Goal: Transaction & Acquisition: Purchase product/service

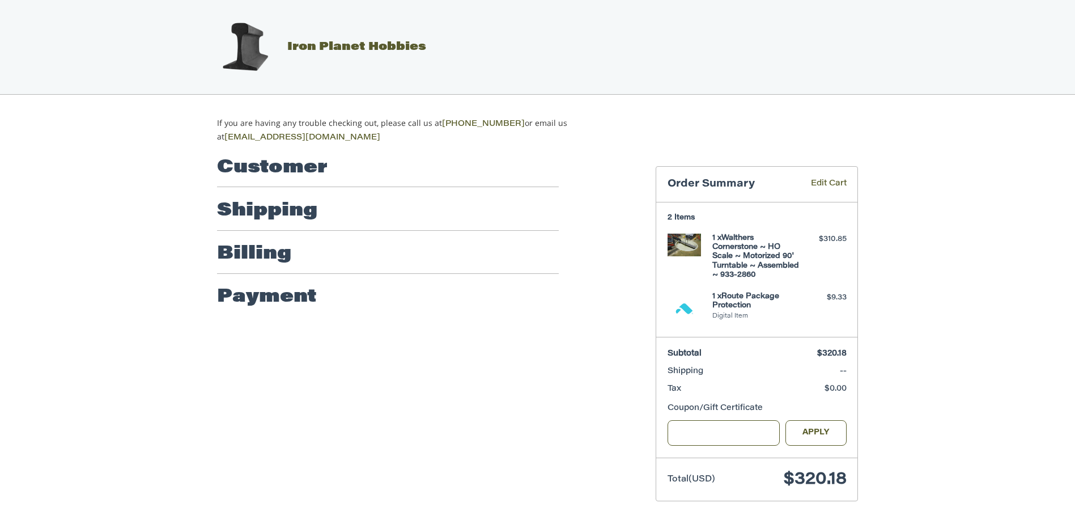
scroll to position [6, 0]
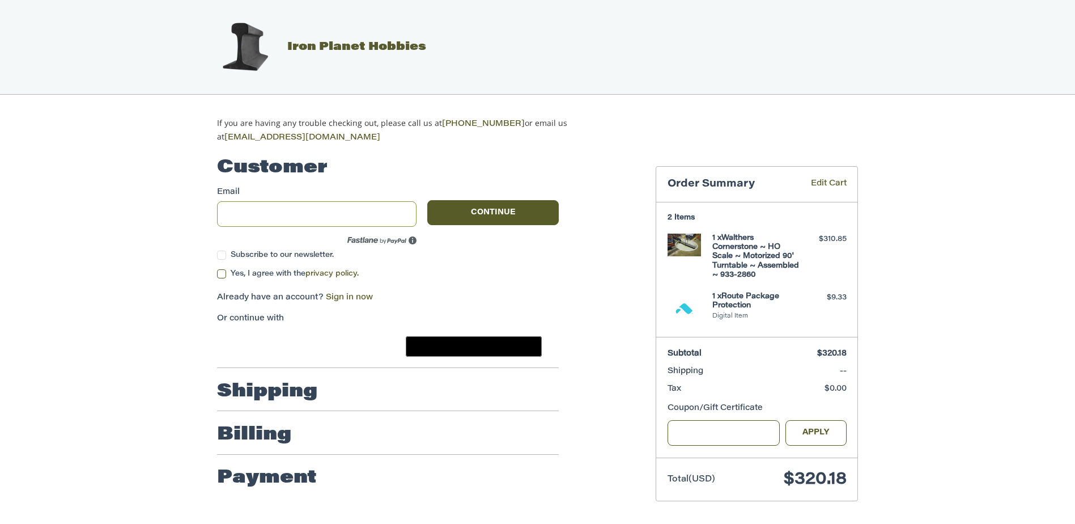
click at [309, 204] on input "Email" at bounding box center [316, 213] width 199 height 25
type input "**********"
click at [220, 269] on label "Yes, I agree with the privacy policy ." at bounding box center [388, 273] width 342 height 9
click at [509, 205] on button "Continue" at bounding box center [492, 212] width 131 height 25
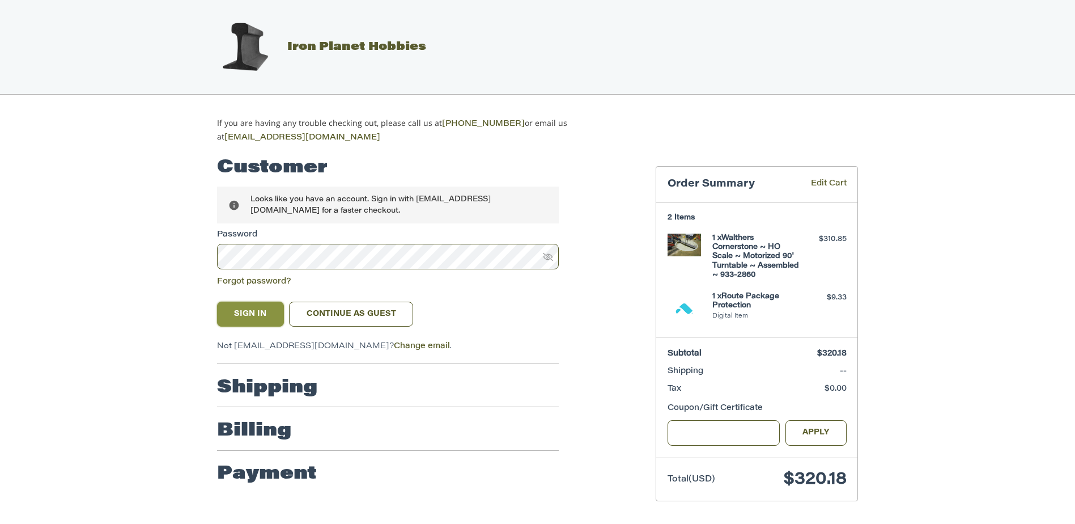
click at [262, 307] on button "Sign In" at bounding box center [250, 313] width 67 height 25
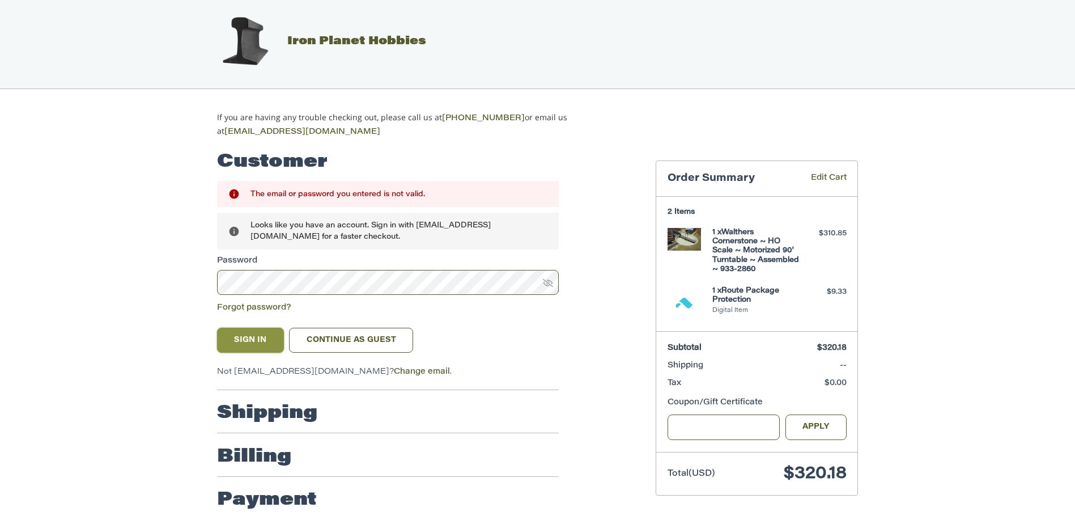
click at [253, 337] on button "Sign In" at bounding box center [250, 340] width 67 height 25
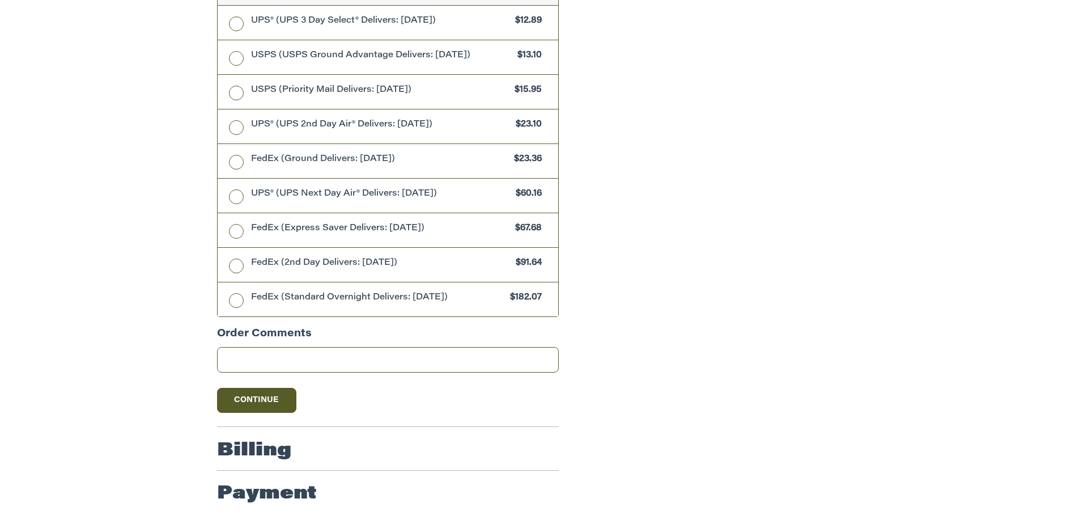
scroll to position [520, 0]
click at [279, 401] on button "Continue" at bounding box center [256, 399] width 79 height 25
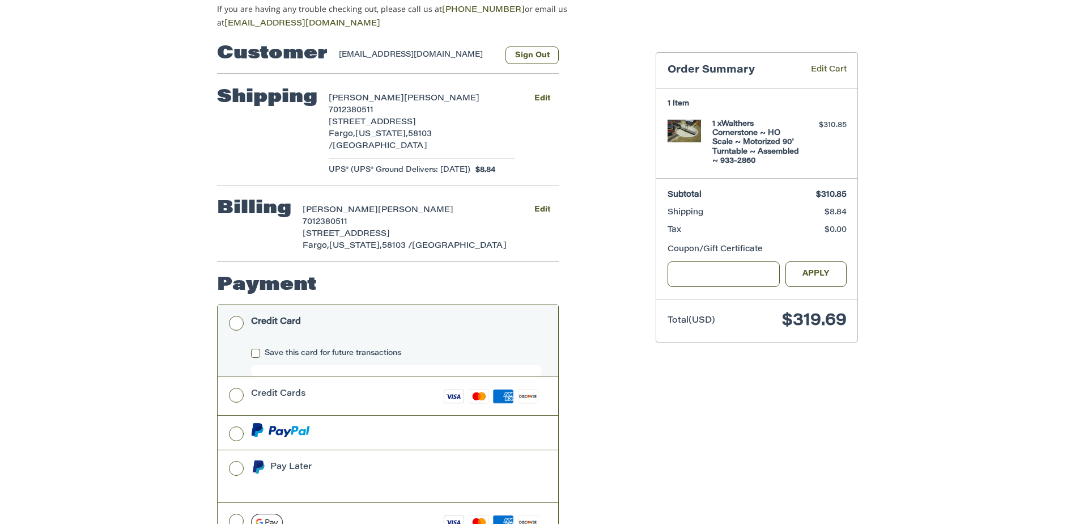
scroll to position [167, 0]
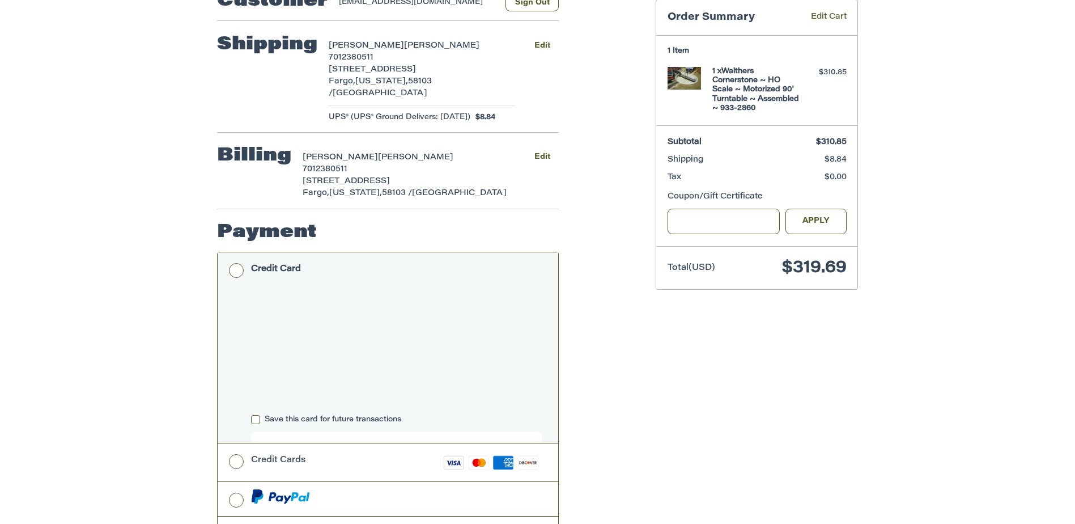
click at [669, 357] on div "Customer [EMAIL_ADDRESS][DOMAIN_NAME] Sign Out Shipping [PERSON_NAME] 701238051…" at bounding box center [538, 327] width 680 height 700
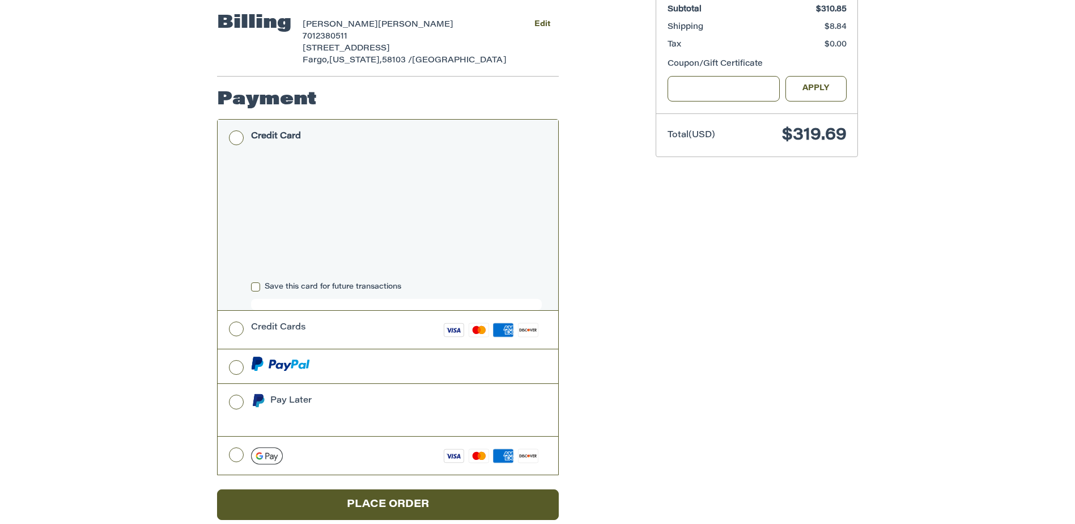
scroll to position [307, 0]
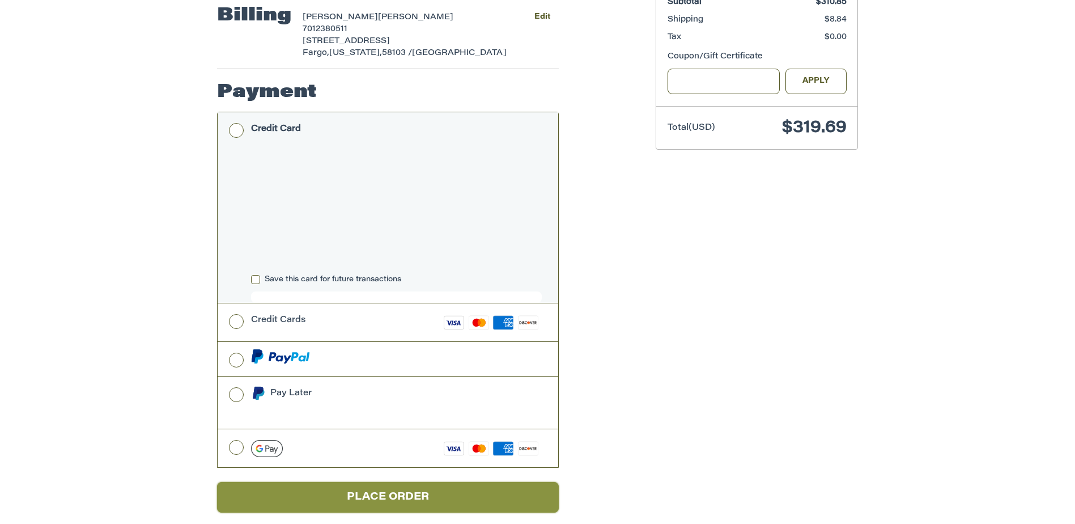
click at [413, 482] on button "Place Order" at bounding box center [388, 497] width 342 height 31
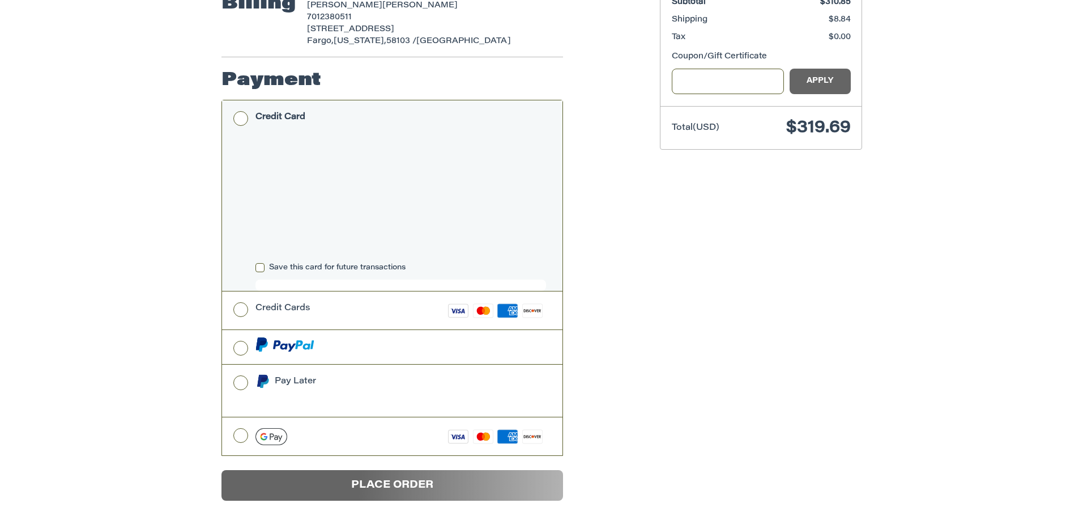
scroll to position [0, 0]
